Goal: Information Seeking & Learning: Learn about a topic

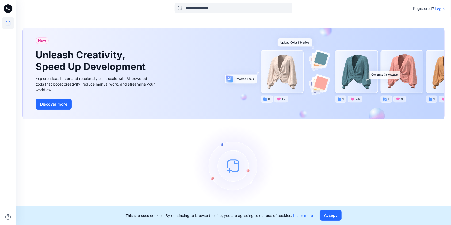
click at [205, 7] on input at bounding box center [234, 8] width 118 height 11
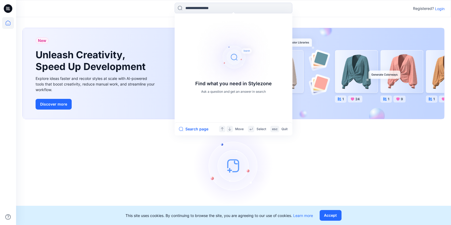
click at [438, 8] on p "Login" at bounding box center [440, 9] width 10 height 6
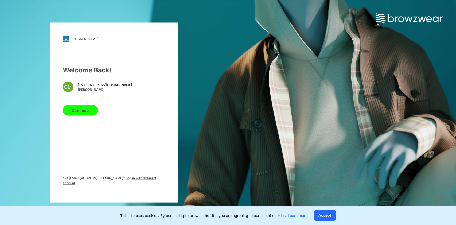
click at [81, 111] on button "Continue" at bounding box center [80, 110] width 35 height 11
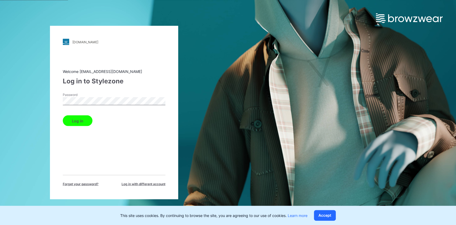
click at [51, 102] on div "[DOMAIN_NAME] Loading... Welcome [EMAIL_ADDRESS][DOMAIN_NAME] Log in to Stylezo…" at bounding box center [114, 113] width 128 height 174
click at [83, 118] on button "Log in" at bounding box center [78, 121] width 30 height 11
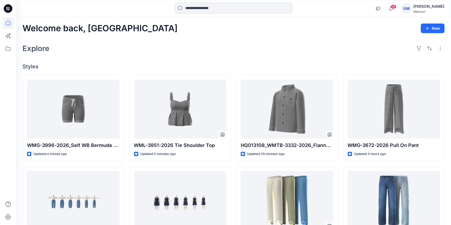
click at [206, 10] on input at bounding box center [234, 8] width 118 height 11
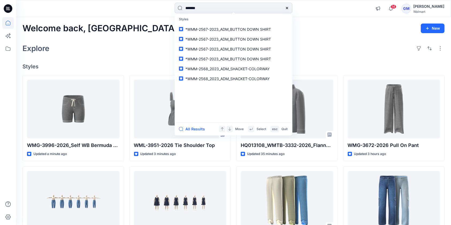
type input "********"
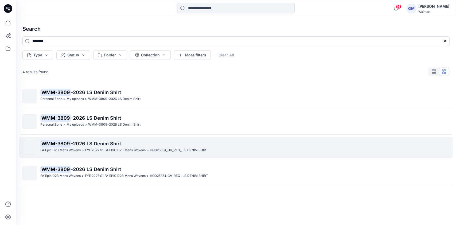
click at [188, 146] on p "WMM-3809 -2026 LS Denim Shirt" at bounding box center [244, 143] width 409 height 7
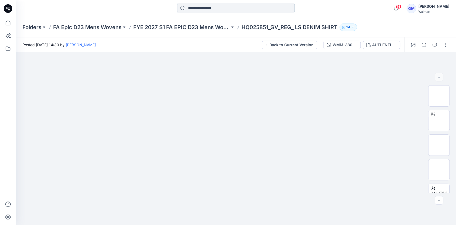
click at [201, 9] on input at bounding box center [236, 8] width 118 height 11
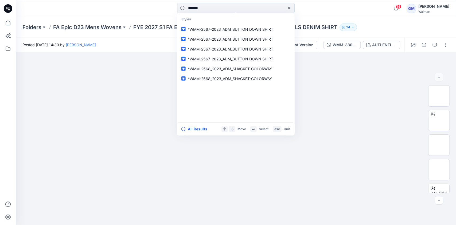
type input "********"
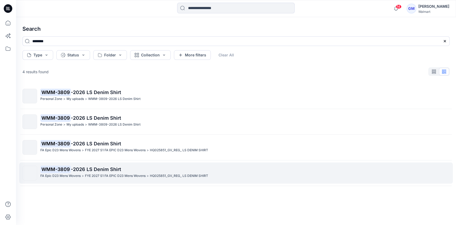
click at [104, 171] on span "-2026 LS Denim Shirt" at bounding box center [96, 170] width 50 height 6
